Goal: Information Seeking & Learning: Check status

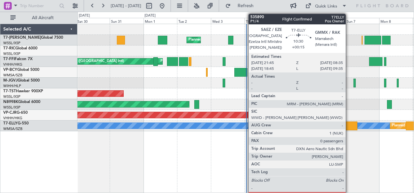
click at [349, 124] on div at bounding box center [349, 126] width 15 height 9
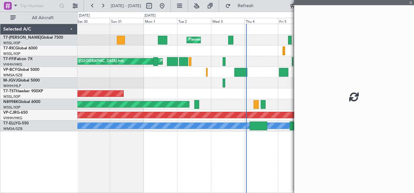
click at [270, 156] on div "Planned Maint Dubai (Al Maktoum Intl) [PERSON_NAME][GEOGRAPHIC_DATA] ([GEOGRAPH…" at bounding box center [245, 109] width 337 height 170
click at [411, 2] on div at bounding box center [354, 96] width 120 height 193
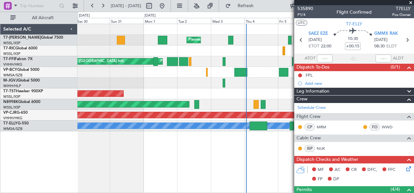
click at [410, 3] on span at bounding box center [410, 3] width 7 height 6
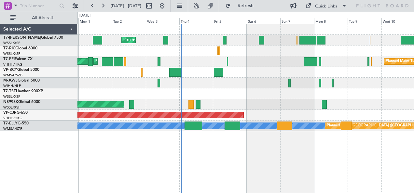
click at [317, 150] on div "Planned Maint Dubai (Al Maktoum Intl) [PERSON_NAME][GEOGRAPHIC_DATA] ([GEOGRAPH…" at bounding box center [245, 109] width 337 height 170
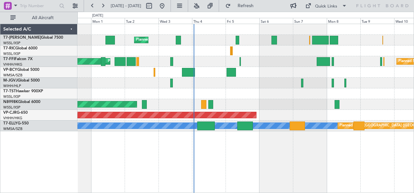
click at [171, 142] on div "Planned Maint Dubai (Al Maktoum Intl) [PERSON_NAME][GEOGRAPHIC_DATA] ([GEOGRAPH…" at bounding box center [245, 109] width 337 height 170
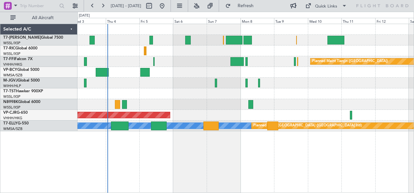
click at [186, 113] on div "Planned Maint Dubai (Al Maktoum Intl) Planned Maint Tianjin ([GEOGRAPHIC_DATA])…" at bounding box center [245, 77] width 337 height 107
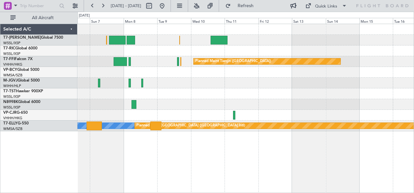
click at [179, 104] on div at bounding box center [245, 104] width 337 height 11
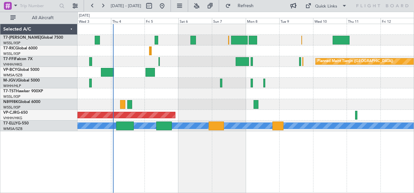
click at [174, 90] on div at bounding box center [245, 94] width 337 height 11
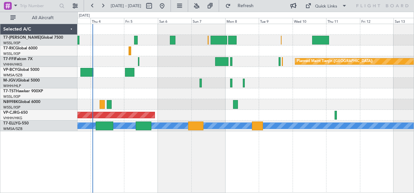
click at [286, 88] on div "Planned Maint Dubai (Al Maktoum Intl) Planned Maint Tianjin ([GEOGRAPHIC_DATA])…" at bounding box center [245, 77] width 337 height 107
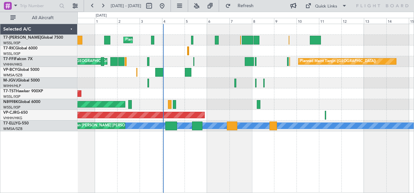
click at [228, 95] on div "Planned Maint [GEOGRAPHIC_DATA] (Seletar)" at bounding box center [245, 94] width 337 height 11
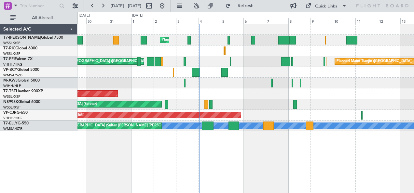
click at [277, 148] on div "Planned Maint Dubai (Al Maktoum Intl) Planned Maint Tianjin ([GEOGRAPHIC_DATA])…" at bounding box center [245, 109] width 337 height 170
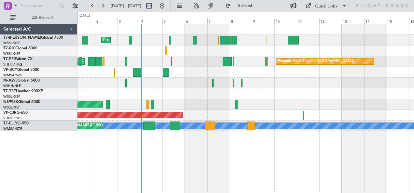
click at [246, 148] on div "Planned Maint Dubai (Al Maktoum Intl) Planned Maint Tianjin ([GEOGRAPHIC_DATA])…" at bounding box center [245, 109] width 337 height 170
